Goal: Use online tool/utility: Utilize a website feature to perform a specific function

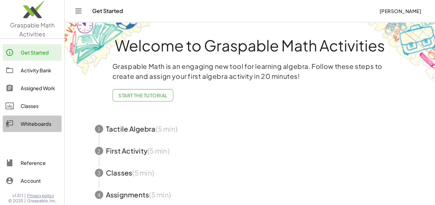
click at [30, 123] on div "Whiteboards" at bounding box center [40, 124] width 38 height 8
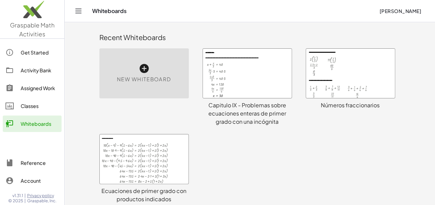
click at [130, 84] on div "New Whiteboard" at bounding box center [143, 73] width 89 height 50
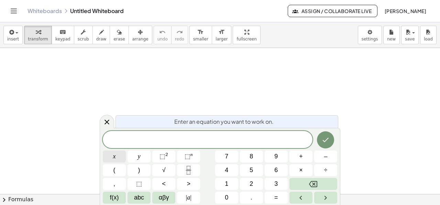
click at [112, 157] on button "x" at bounding box center [114, 157] width 23 height 12
click at [164, 154] on span "⬚" at bounding box center [162, 156] width 6 height 7
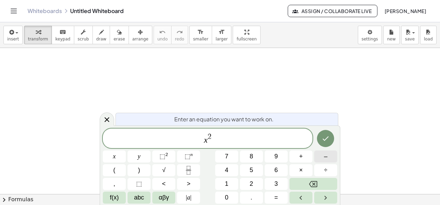
click at [326, 155] on span "–" at bounding box center [325, 156] width 3 height 9
click at [314, 183] on icon "Backspace" at bounding box center [313, 184] width 8 height 8
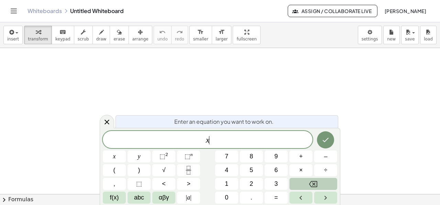
click at [314, 183] on icon "Backspace" at bounding box center [313, 184] width 8 height 8
click at [141, 199] on span "abc" at bounding box center [139, 197] width 10 height 9
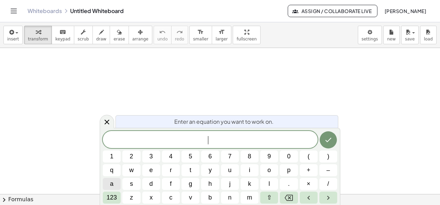
click at [115, 187] on button "a" at bounding box center [112, 184] width 18 height 12
click at [113, 201] on span "123" at bounding box center [112, 197] width 10 height 9
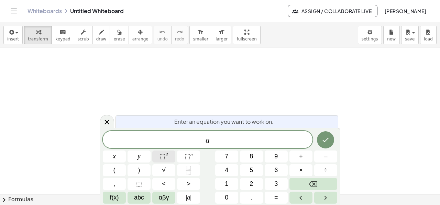
click at [161, 157] on span "⬚" at bounding box center [162, 156] width 6 height 7
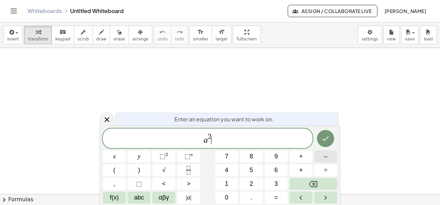
click at [317, 156] on button "–" at bounding box center [325, 157] width 23 height 12
click at [136, 197] on span "abc" at bounding box center [139, 197] width 10 height 9
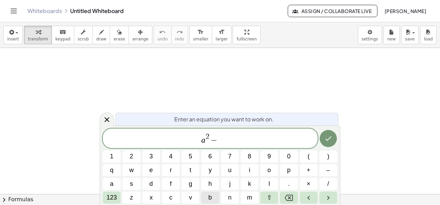
click at [210, 196] on span "b" at bounding box center [209, 197] width 3 height 9
click at [111, 202] on span "123" at bounding box center [112, 197] width 10 height 9
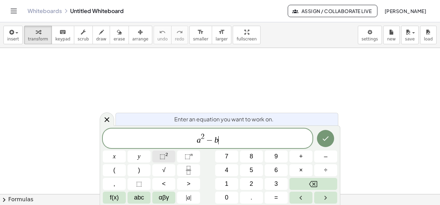
click at [166, 157] on sup "2" at bounding box center [166, 154] width 3 height 5
click at [320, 139] on button "Done" at bounding box center [325, 138] width 17 height 17
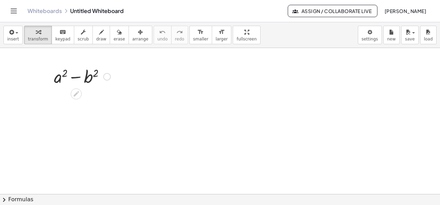
click at [75, 77] on div at bounding box center [82, 76] width 63 height 23
click at [62, 74] on div at bounding box center [82, 76] width 63 height 23
click at [67, 77] on div at bounding box center [82, 76] width 63 height 23
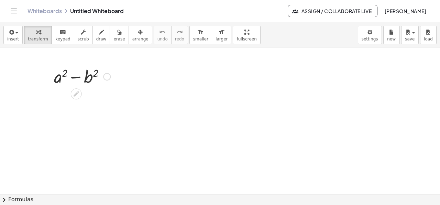
click at [58, 80] on div at bounding box center [82, 76] width 63 height 23
click at [79, 77] on div at bounding box center [82, 76] width 63 height 23
click at [91, 79] on div at bounding box center [82, 76] width 63 height 23
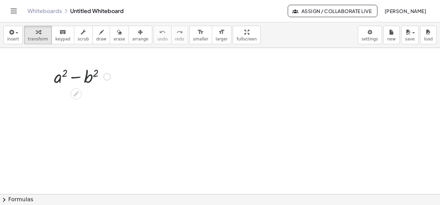
click at [91, 79] on div at bounding box center [82, 76] width 63 height 23
click at [100, 75] on div at bounding box center [82, 76] width 63 height 23
click at [75, 96] on icon at bounding box center [76, 93] width 5 height 5
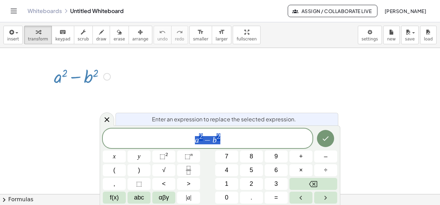
click at [75, 96] on div at bounding box center [220, 195] width 440 height 294
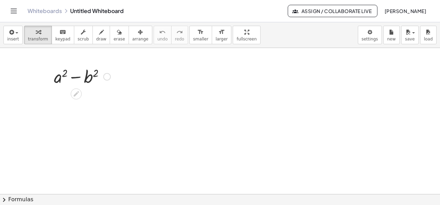
click at [109, 76] on div at bounding box center [107, 77] width 8 height 8
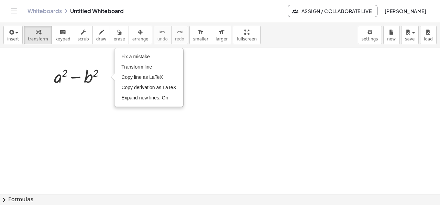
click at [63, 136] on div at bounding box center [220, 195] width 440 height 294
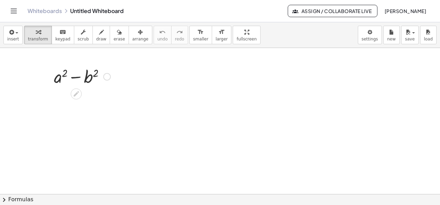
click at [92, 74] on div at bounding box center [82, 76] width 63 height 23
click at [85, 77] on div at bounding box center [82, 76] width 63 height 23
click at [57, 77] on div at bounding box center [82, 76] width 63 height 23
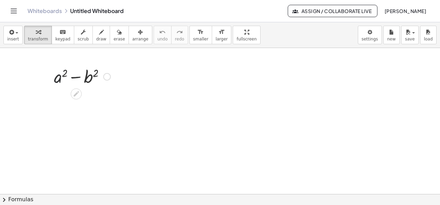
click at [57, 77] on div at bounding box center [82, 76] width 63 height 23
click at [76, 79] on div at bounding box center [82, 76] width 63 height 23
click at [76, 78] on div at bounding box center [82, 76] width 63 height 23
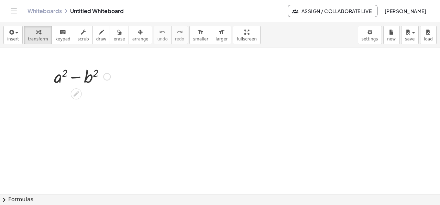
click at [107, 78] on div "Fix a mistake Transform line Copy line as LaTeX Copy derivation as LaTeX Expand…" at bounding box center [107, 77] width 8 height 8
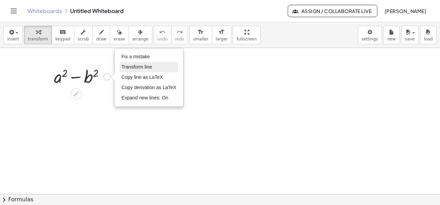
click at [139, 67] on span "Transform line" at bounding box center [136, 66] width 31 height 5
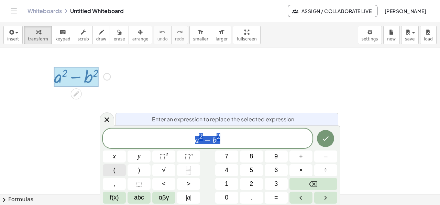
click at [114, 170] on span "(" at bounding box center [114, 170] width 2 height 9
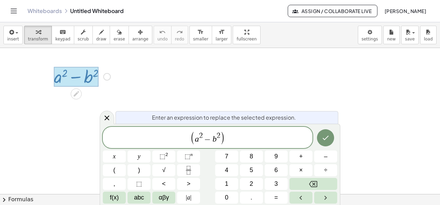
click at [227, 137] on span "( ​ a 2 − b 2 )" at bounding box center [208, 138] width 210 height 14
click at [304, 180] on button "Backspace" at bounding box center [313, 184] width 48 height 12
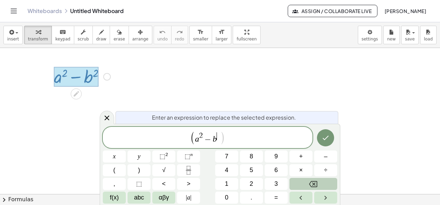
click at [304, 180] on button "Backspace" at bounding box center [313, 184] width 48 height 12
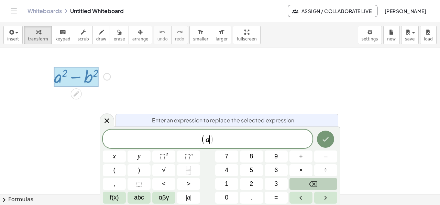
click at [304, 180] on button "Backspace" at bounding box center [313, 184] width 48 height 12
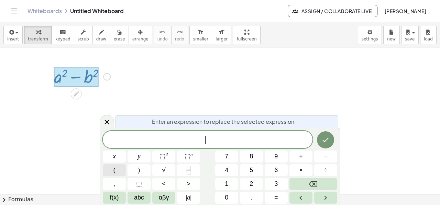
click at [120, 171] on button "(" at bounding box center [114, 171] width 23 height 12
click at [117, 195] on span "f(x)" at bounding box center [114, 197] width 9 height 9
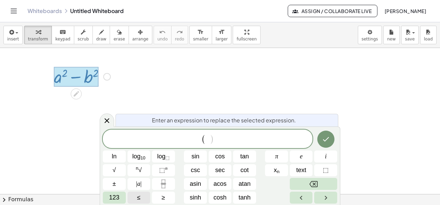
click at [117, 195] on span "123" at bounding box center [114, 197] width 10 height 9
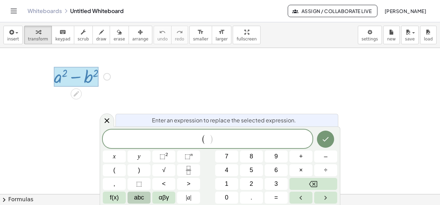
click at [135, 198] on span "abc" at bounding box center [139, 197] width 10 height 9
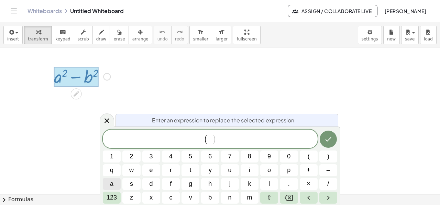
click at [113, 184] on span "a" at bounding box center [111, 184] width 3 height 9
click at [335, 170] on button "–" at bounding box center [328, 171] width 18 height 12
click at [210, 196] on span "b" at bounding box center [209, 197] width 3 height 9
click at [112, 197] on span "123" at bounding box center [112, 197] width 10 height 9
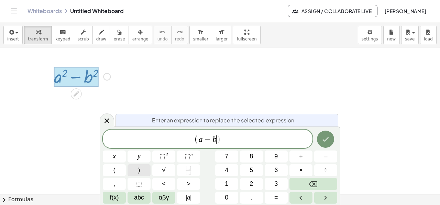
click at [142, 171] on button ")" at bounding box center [138, 171] width 23 height 12
click at [110, 173] on button "(" at bounding box center [114, 171] width 23 height 12
click at [137, 197] on span "abc" at bounding box center [139, 197] width 10 height 9
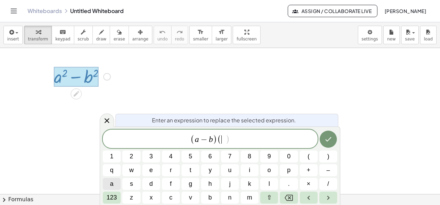
click at [108, 185] on button "a" at bounding box center [112, 184] width 18 height 12
click at [309, 167] on span "+" at bounding box center [308, 170] width 4 height 9
click at [112, 197] on span "123" at bounding box center [112, 197] width 10 height 9
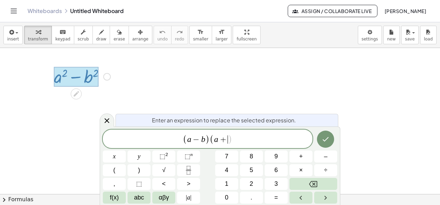
click at [112, 197] on span "f(x)" at bounding box center [114, 197] width 9 height 9
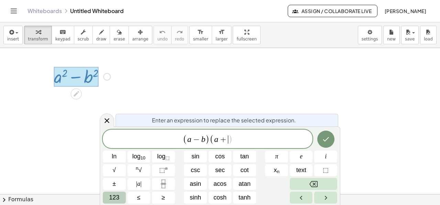
click at [117, 198] on span "123" at bounding box center [114, 197] width 10 height 9
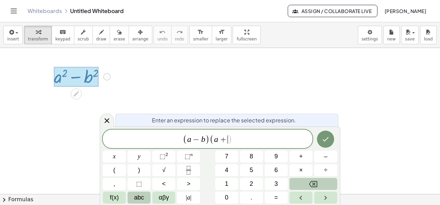
click at [140, 198] on span "abc" at bounding box center [139, 197] width 10 height 9
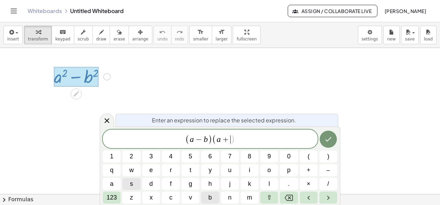
click at [211, 196] on span "b" at bounding box center [209, 197] width 3 height 9
click at [112, 194] on span "123" at bounding box center [112, 197] width 10 height 9
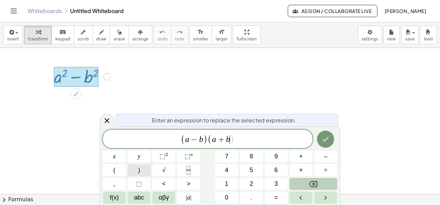
click at [140, 171] on button ")" at bounding box center [138, 171] width 23 height 12
click at [326, 143] on icon "Done" at bounding box center [325, 139] width 8 height 8
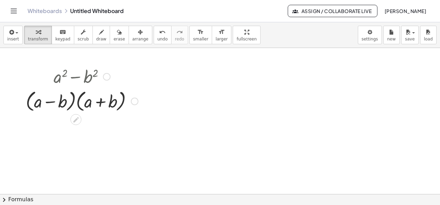
click at [76, 102] on div at bounding box center [81, 101] width 119 height 26
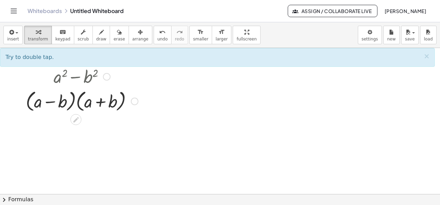
click at [48, 103] on div at bounding box center [81, 101] width 119 height 26
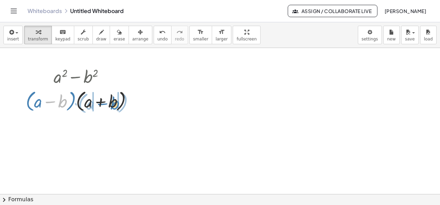
drag, startPoint x: 64, startPoint y: 103, endPoint x: 116, endPoint y: 105, distance: 52.3
click at [116, 105] on div at bounding box center [81, 101] width 119 height 26
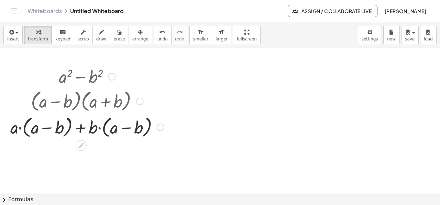
click at [20, 128] on div at bounding box center [87, 127] width 160 height 26
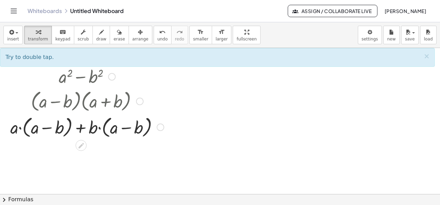
click at [20, 128] on div at bounding box center [87, 127] width 160 height 26
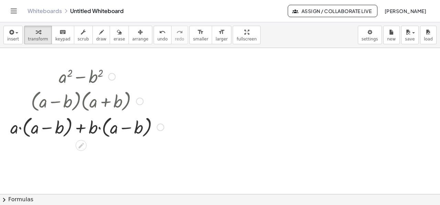
click at [20, 128] on div at bounding box center [87, 127] width 160 height 26
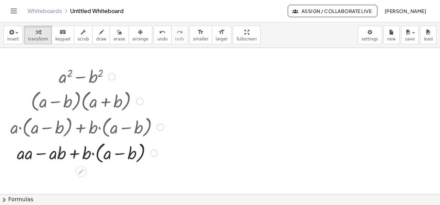
click at [23, 157] on div at bounding box center [87, 153] width 160 height 26
click at [28, 157] on div at bounding box center [87, 153] width 160 height 26
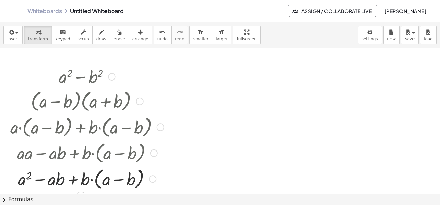
click at [59, 181] on div at bounding box center [87, 179] width 160 height 26
click at [93, 180] on div at bounding box center [87, 179] width 160 height 26
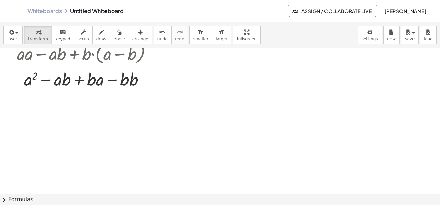
scroll to position [103, 0]
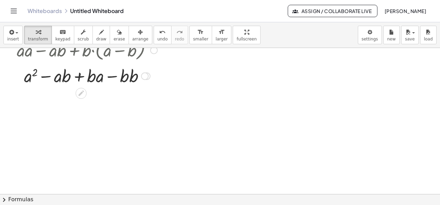
click at [78, 77] on div at bounding box center [87, 75] width 160 height 23
drag, startPoint x: 65, startPoint y: 79, endPoint x: 102, endPoint y: 80, distance: 36.8
click at [102, 80] on div at bounding box center [87, 75] width 160 height 23
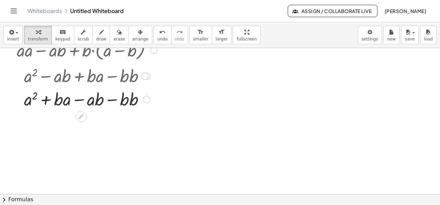
click at [79, 99] on div at bounding box center [87, 98] width 160 height 23
click at [47, 99] on div at bounding box center [87, 98] width 160 height 23
drag, startPoint x: 58, startPoint y: 102, endPoint x: 77, endPoint y: 103, distance: 18.6
click at [77, 103] on div at bounding box center [87, 98] width 160 height 23
drag, startPoint x: 100, startPoint y: 97, endPoint x: 65, endPoint y: 100, distance: 35.9
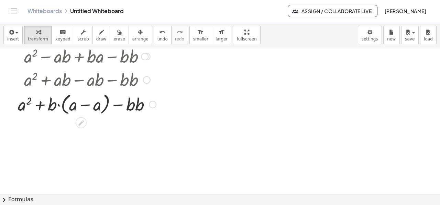
scroll to position [137, 0]
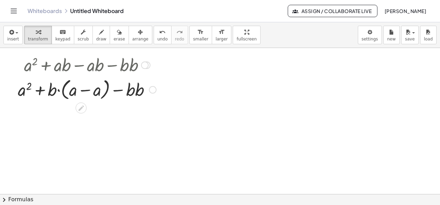
click at [59, 92] on div at bounding box center [87, 89] width 160 height 26
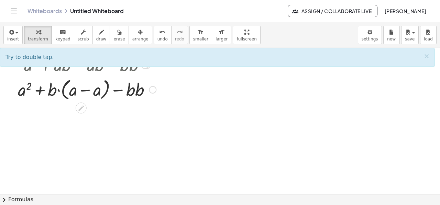
click at [59, 92] on div at bounding box center [87, 89] width 160 height 26
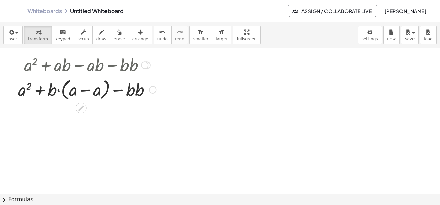
click at [59, 92] on div at bounding box center [87, 89] width 160 height 26
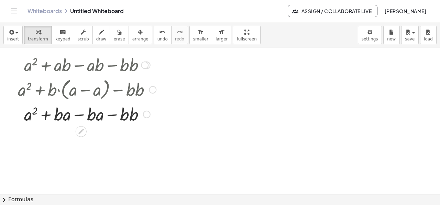
scroll to position [147, 0]
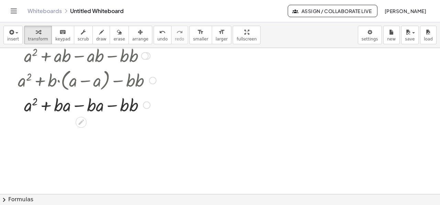
click at [109, 105] on div at bounding box center [87, 104] width 160 height 23
click at [41, 105] on div at bounding box center [87, 104] width 160 height 23
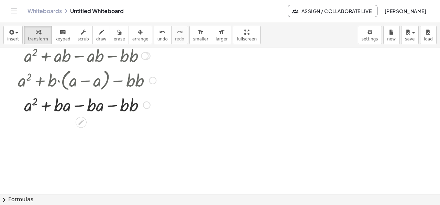
click at [127, 107] on div at bounding box center [87, 104] width 160 height 23
click at [128, 106] on div at bounding box center [87, 104] width 160 height 23
drag, startPoint x: 135, startPoint y: 109, endPoint x: 125, endPoint y: 110, distance: 9.7
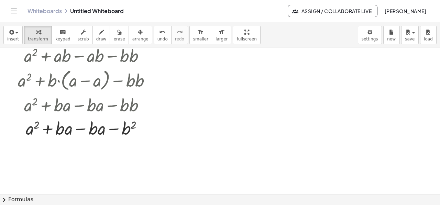
scroll to position [181, 0]
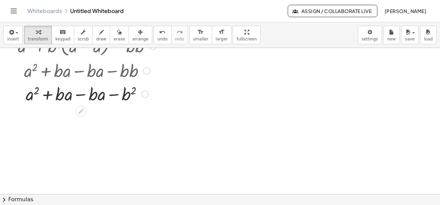
click at [111, 96] on div at bounding box center [87, 93] width 160 height 23
click at [81, 96] on div at bounding box center [87, 93] width 160 height 23
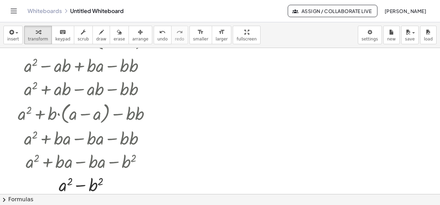
scroll to position [0, 0]
